Goal: Information Seeking & Learning: Understand process/instructions

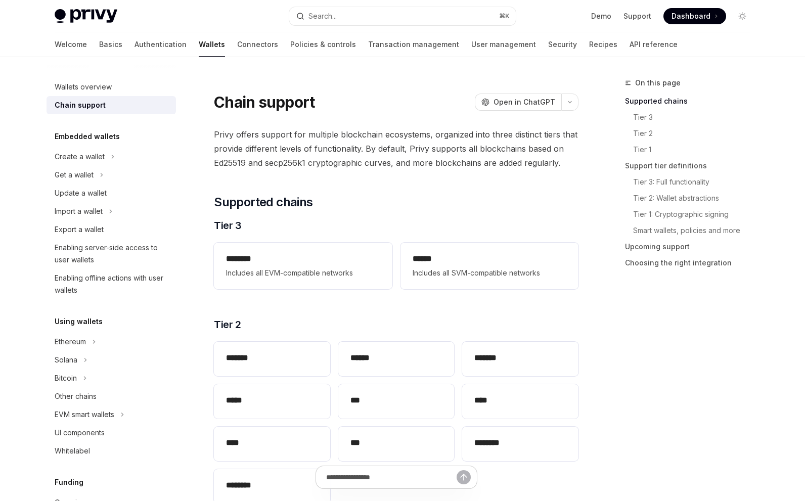
scroll to position [80, 0]
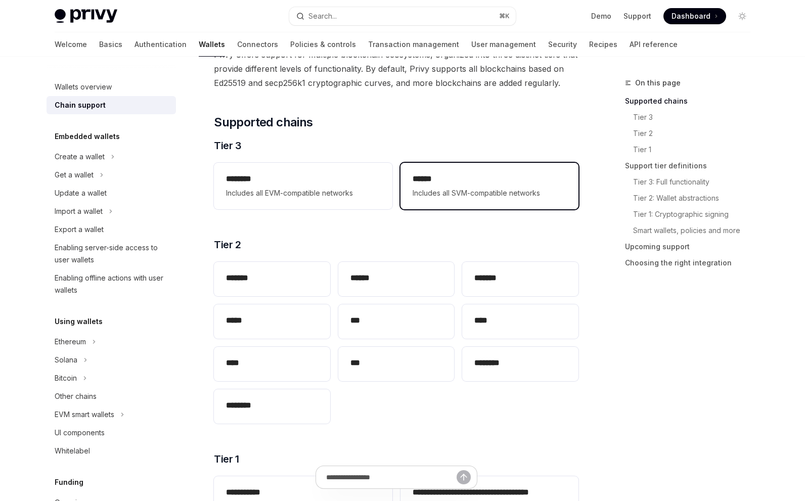
click at [484, 197] on span "Includes all SVM-compatible networks" at bounding box center [490, 193] width 154 height 12
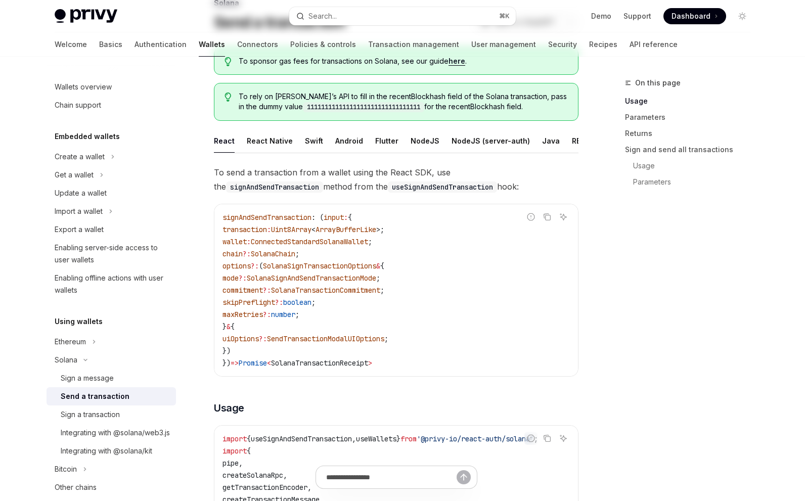
type textarea "*"
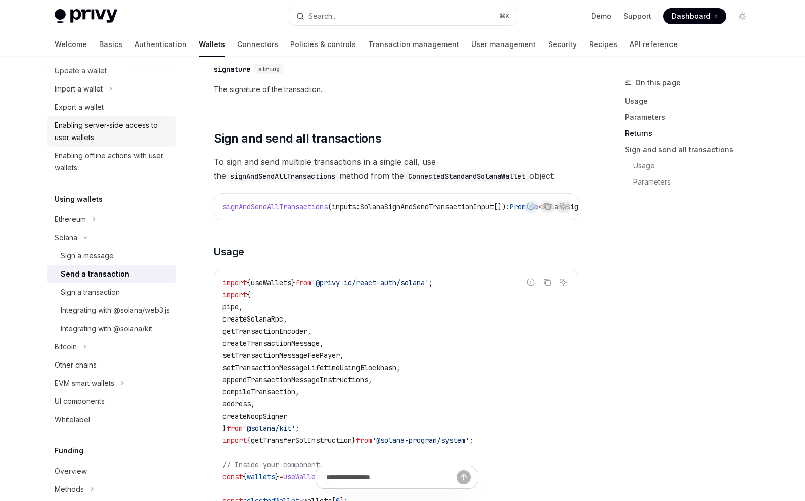
scroll to position [123, 0]
click at [71, 240] on div "Solana" at bounding box center [66, 237] width 23 height 12
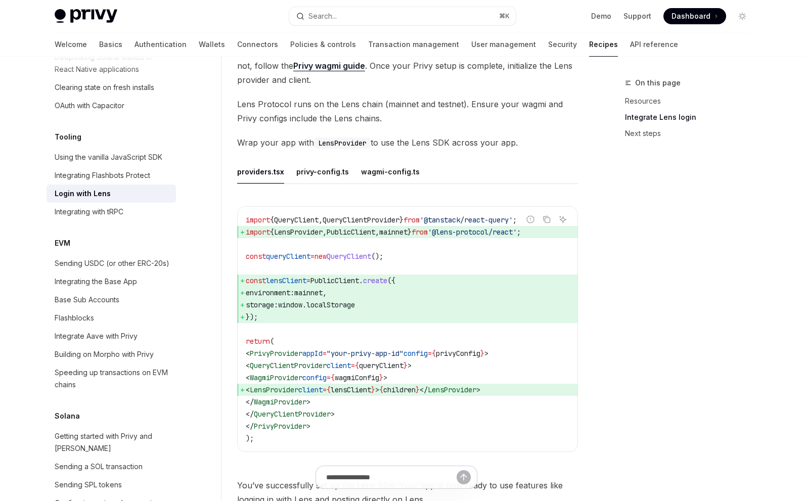
scroll to position [591, 0]
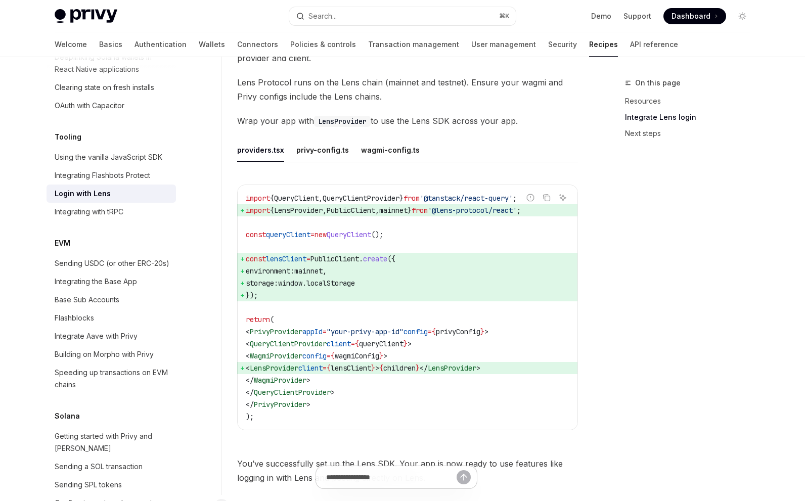
click at [473, 336] on span "privyConfig" at bounding box center [458, 331] width 44 height 9
click at [318, 156] on button "privy-config.ts" at bounding box center [322, 150] width 53 height 24
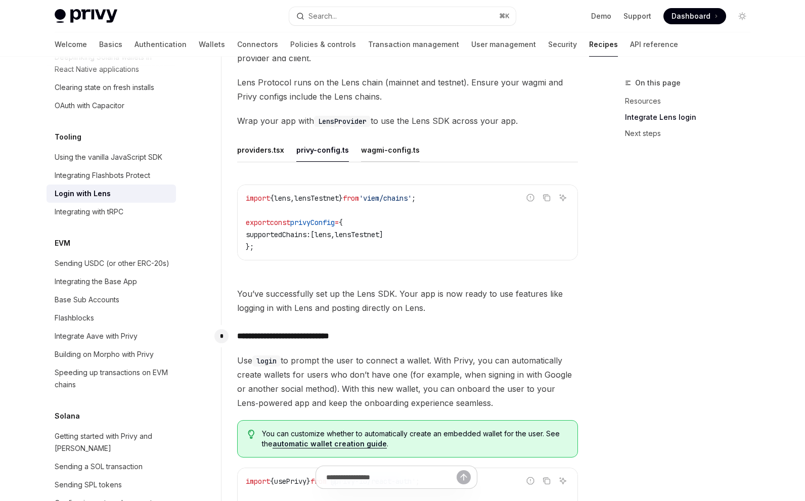
click at [392, 156] on button "wagmi-config.ts" at bounding box center [390, 150] width 59 height 24
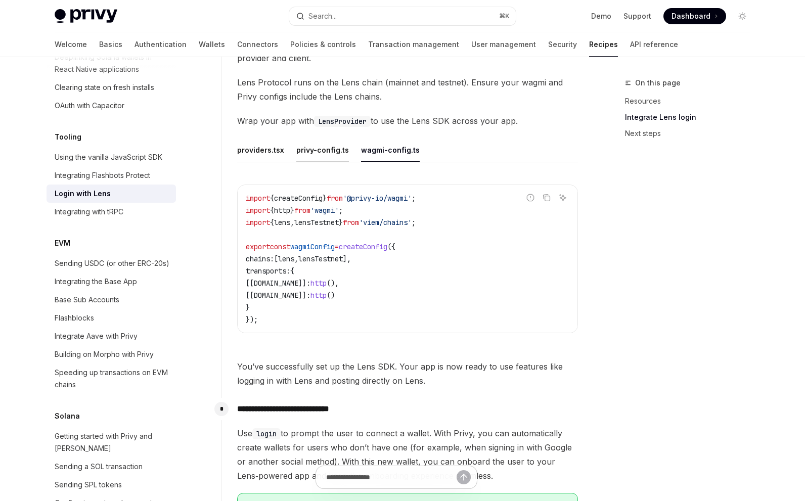
click at [322, 161] on button "privy-config.ts" at bounding box center [322, 150] width 53 height 24
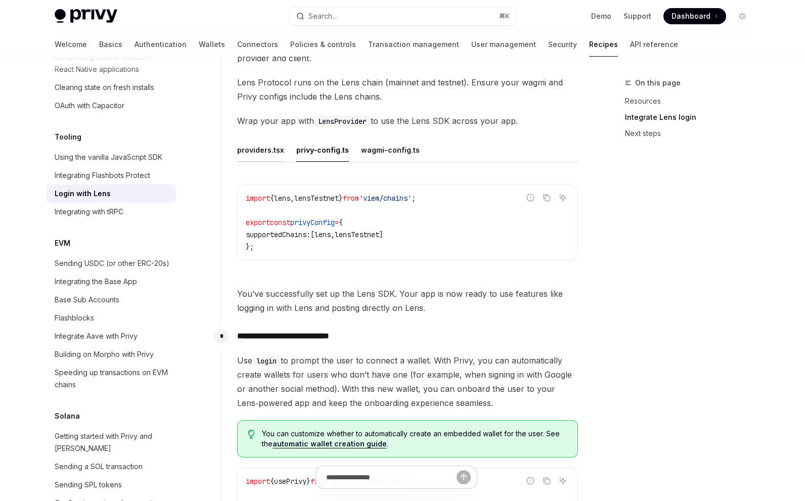
click at [271, 160] on button "providers.tsx" at bounding box center [260, 150] width 47 height 24
type textarea "*"
